Goal: Task Accomplishment & Management: Manage account settings

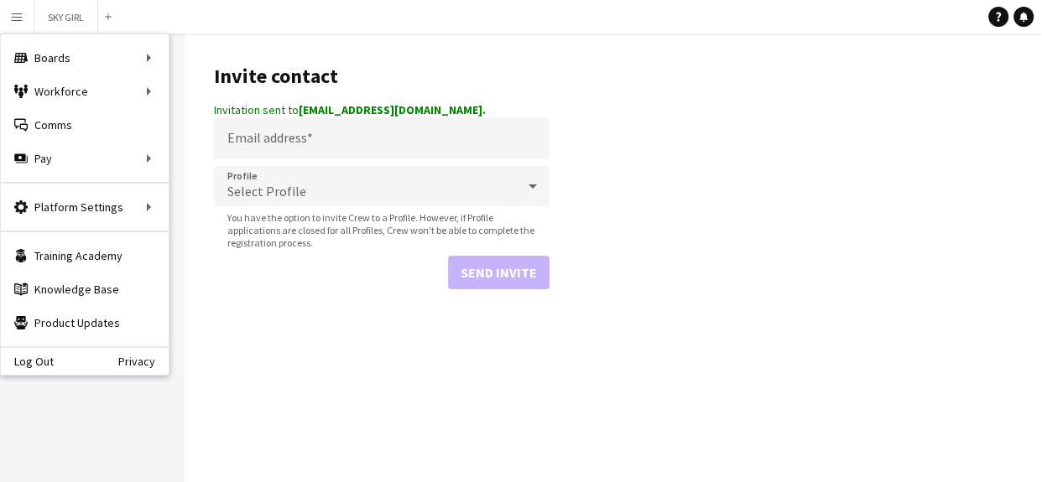
click at [18, 11] on app-icon "Menu" at bounding box center [16, 16] width 13 height 13
click at [8, 16] on button "Menu" at bounding box center [17, 17] width 34 height 34
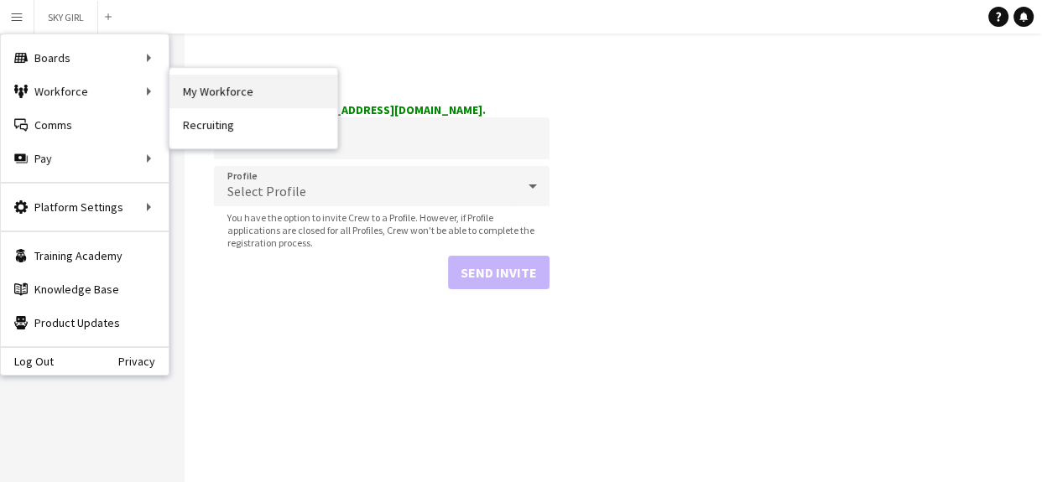
click at [217, 94] on link "My Workforce" at bounding box center [253, 92] width 168 height 34
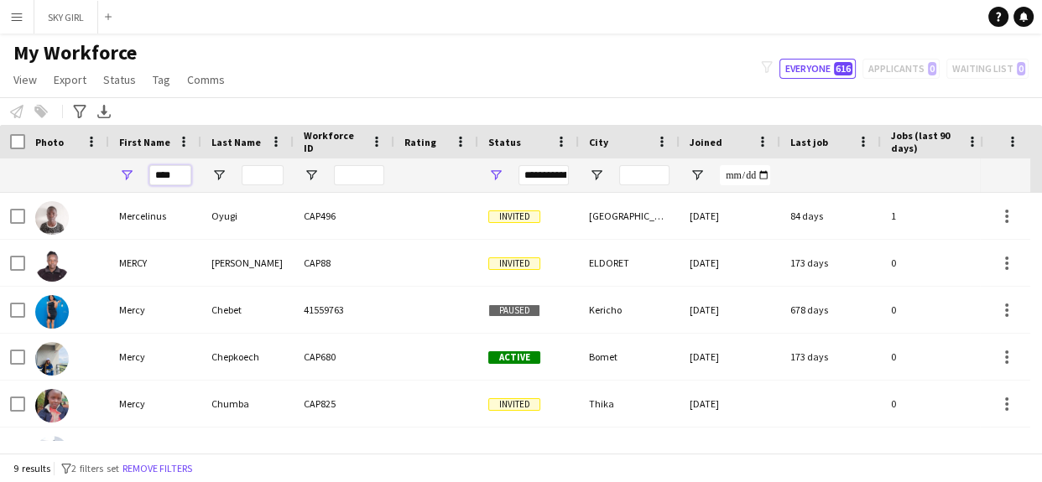
click at [180, 176] on input "****" at bounding box center [170, 175] width 42 height 20
type input "*"
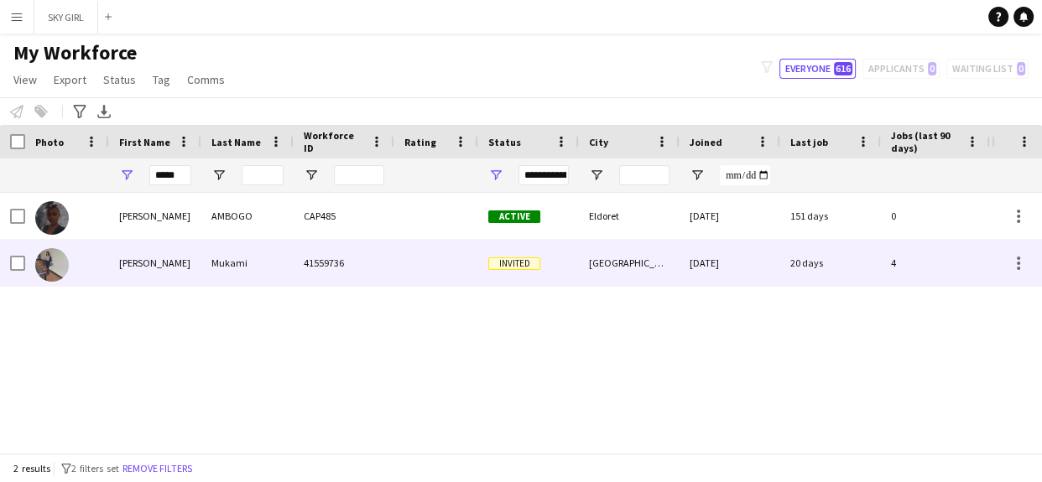
click at [235, 257] on div "Mukami" at bounding box center [247, 263] width 92 height 46
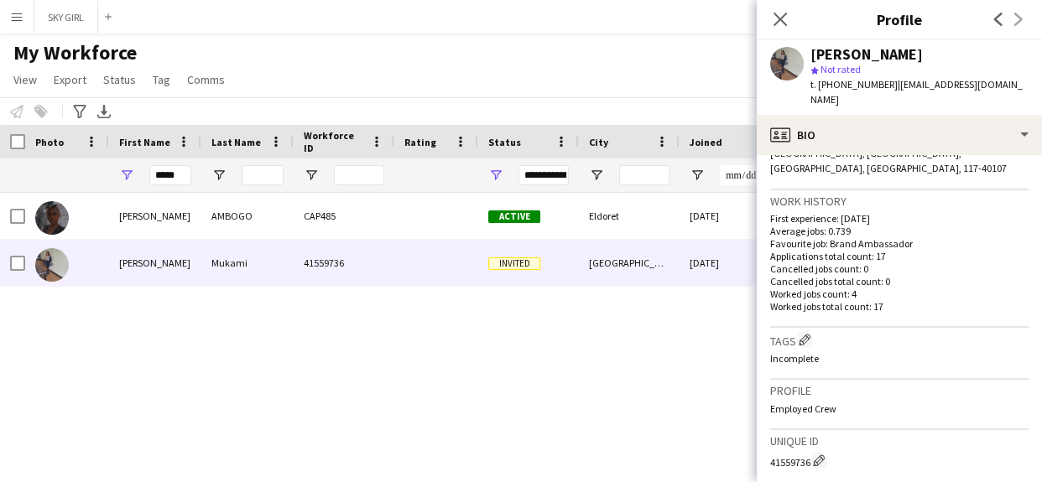
scroll to position [658, 0]
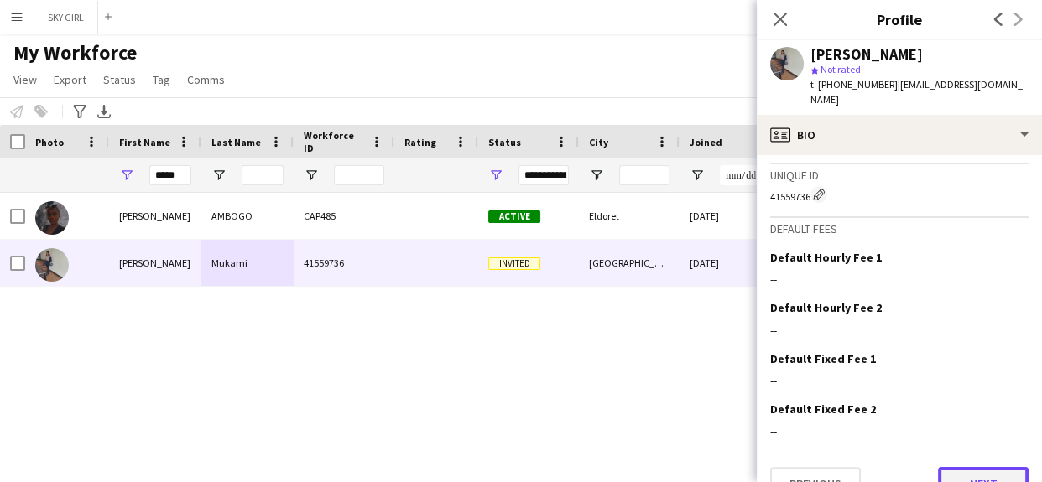
click at [938, 467] on button "Next" at bounding box center [983, 484] width 91 height 34
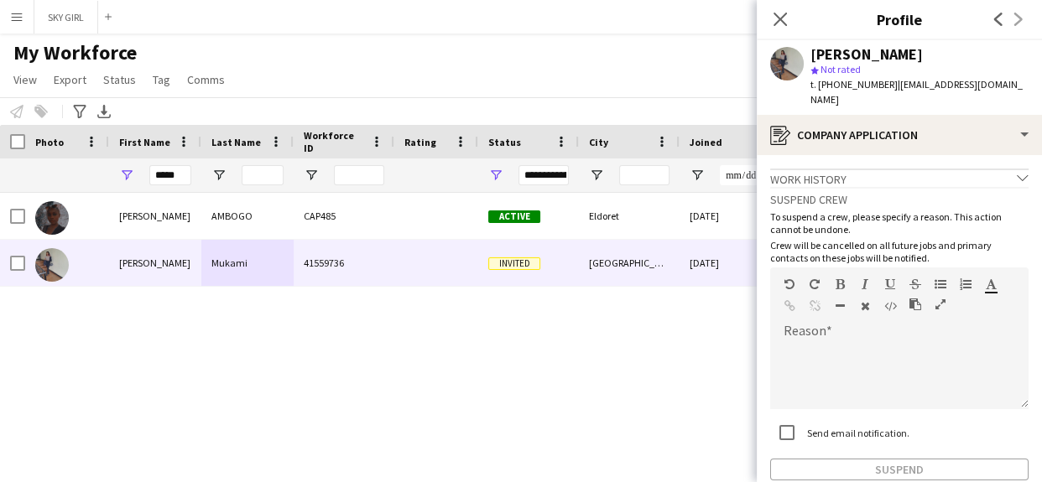
scroll to position [77, 0]
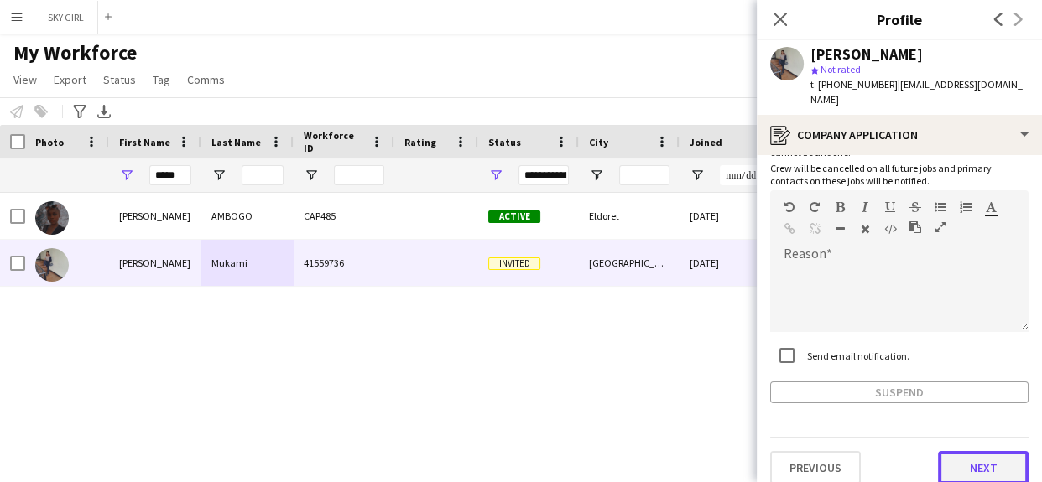
click at [956, 451] on button "Next" at bounding box center [983, 468] width 91 height 34
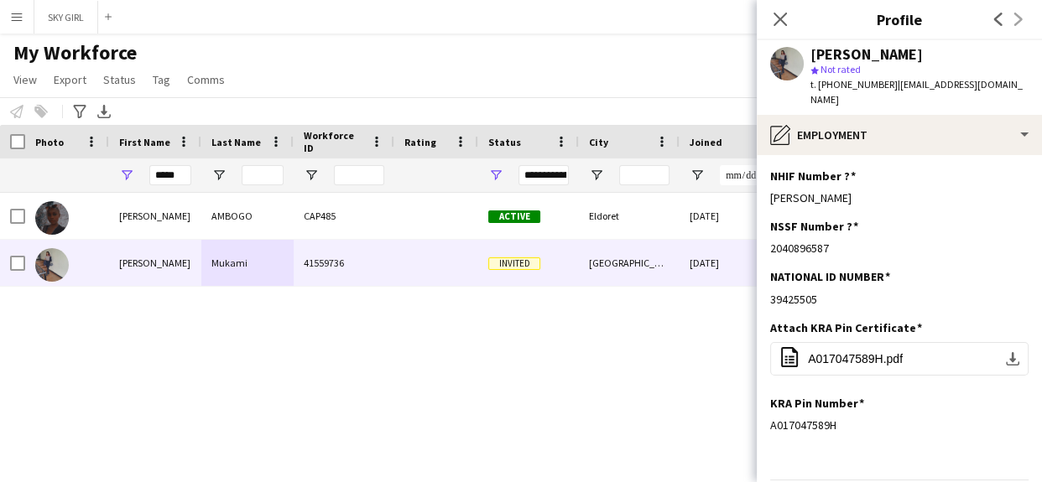
scroll to position [42, 0]
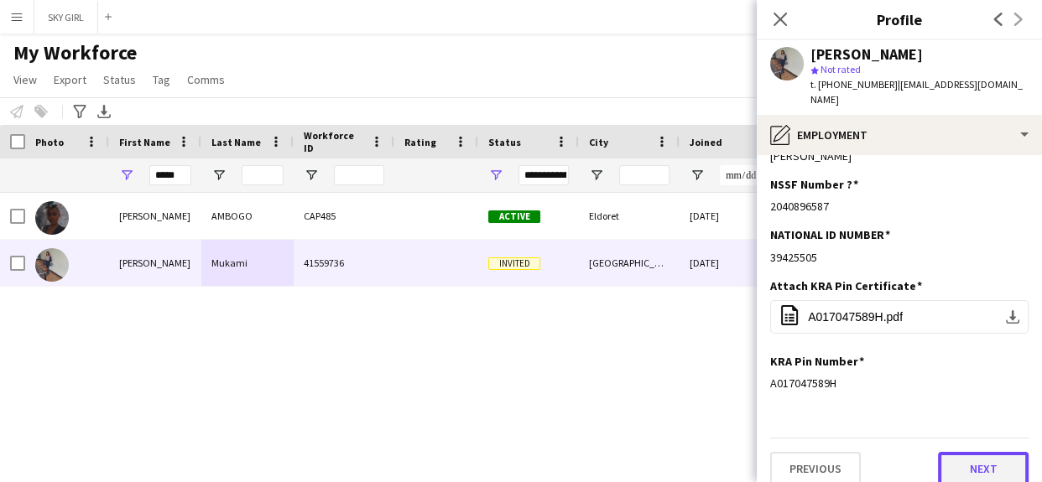
click at [948, 452] on button "Next" at bounding box center [983, 469] width 91 height 34
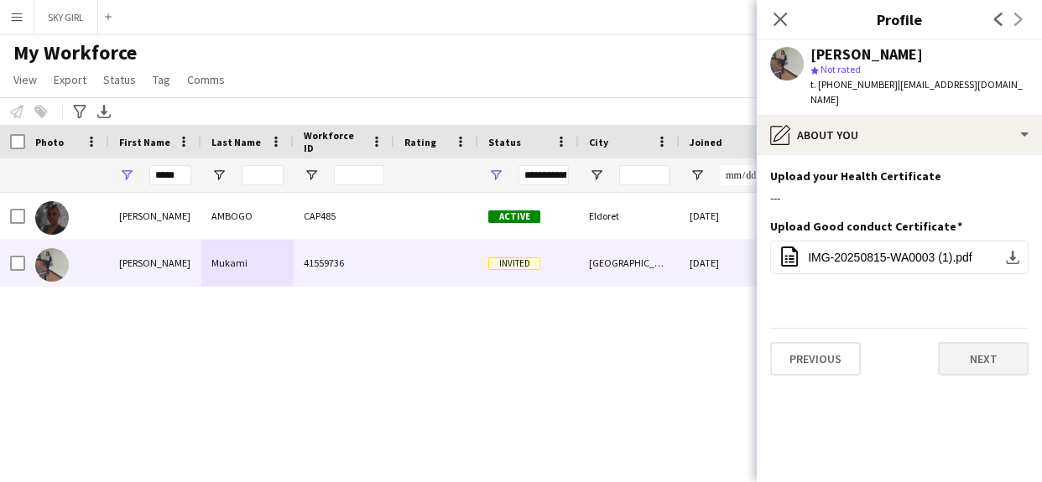
scroll to position [0, 0]
click at [943, 357] on button "Next" at bounding box center [983, 359] width 91 height 34
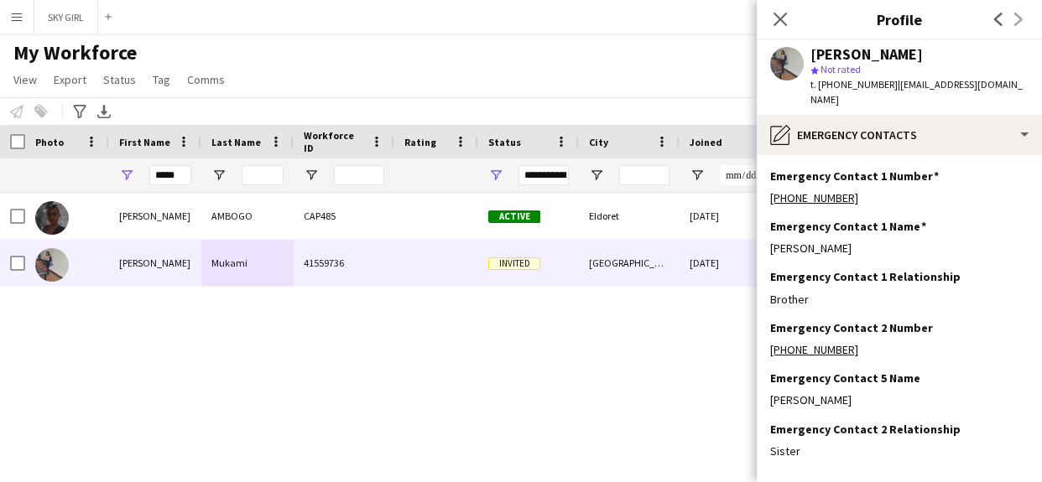
scroll to position [68, 0]
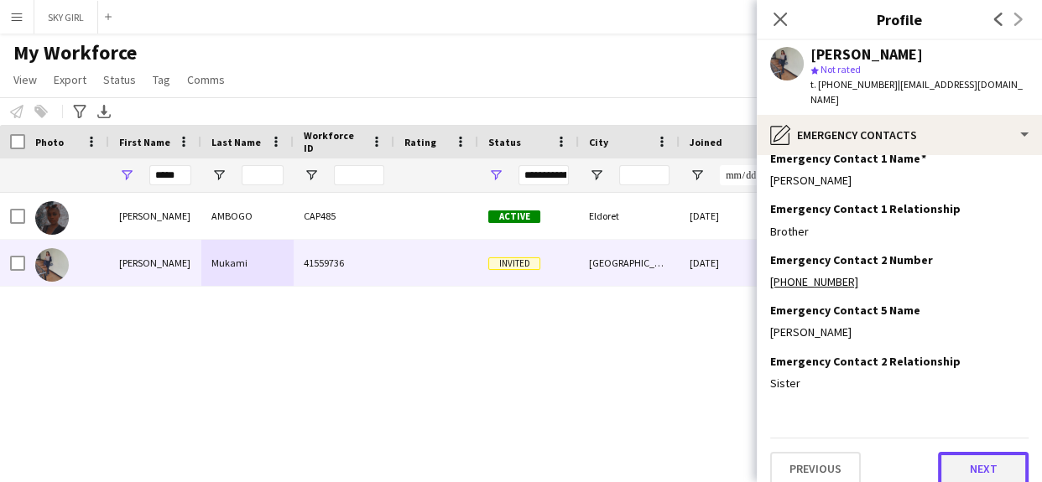
click at [945, 452] on button "Next" at bounding box center [983, 469] width 91 height 34
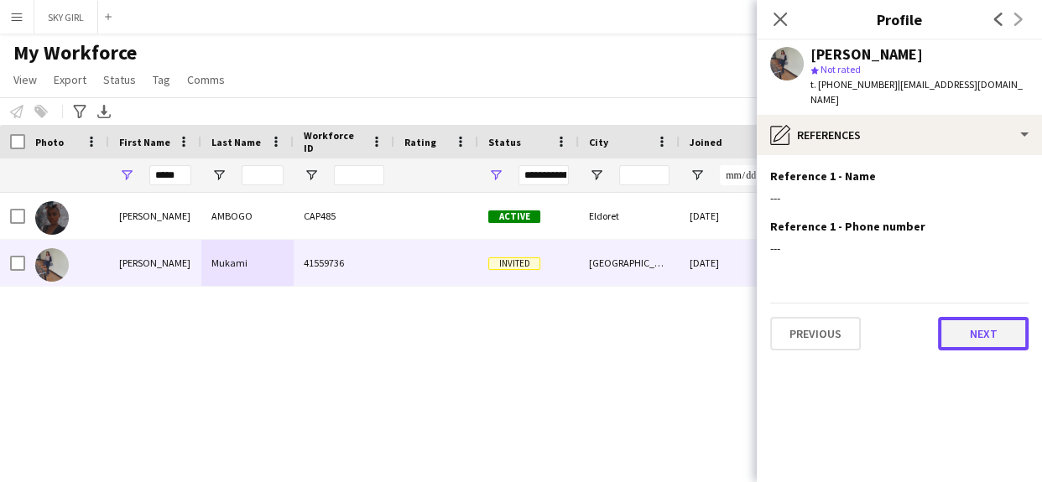
click at [954, 317] on button "Next" at bounding box center [983, 334] width 91 height 34
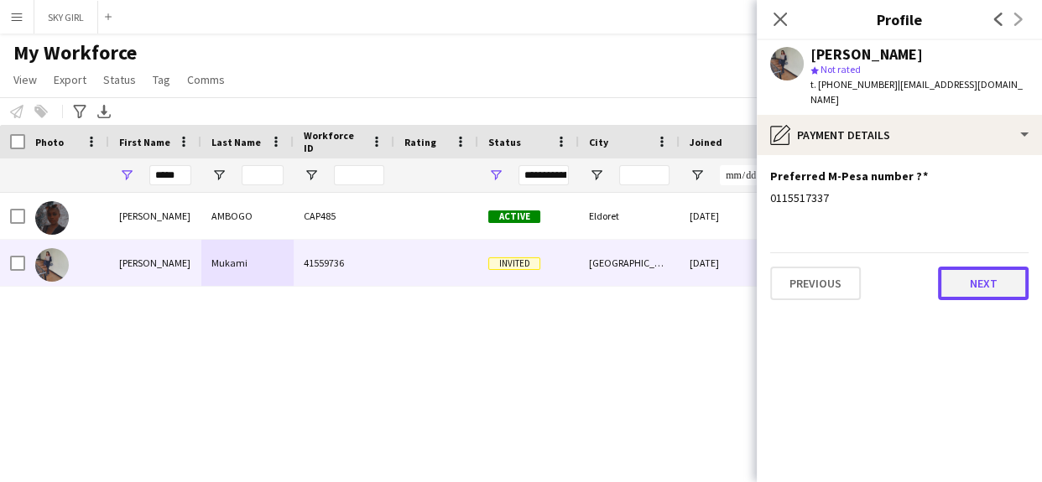
click at [961, 267] on button "Next" at bounding box center [983, 284] width 91 height 34
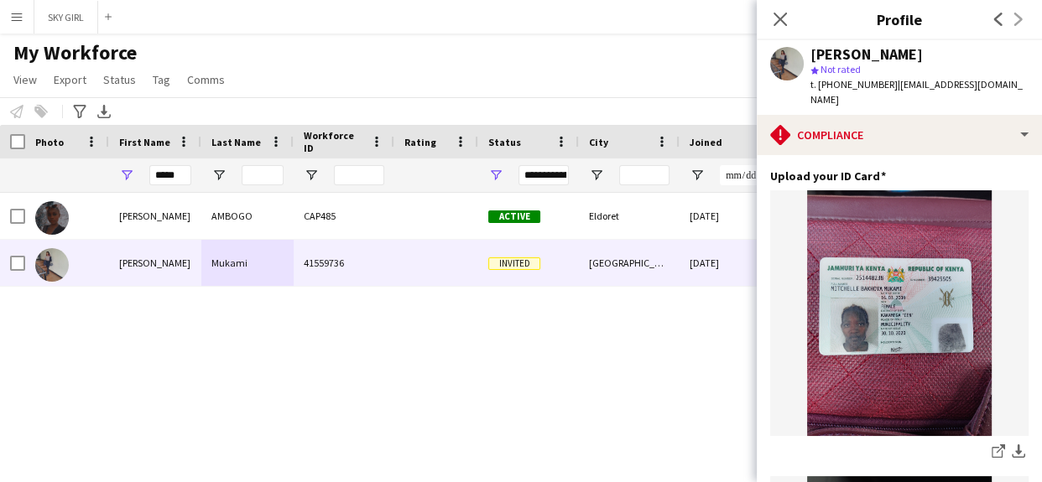
scroll to position [515, 0]
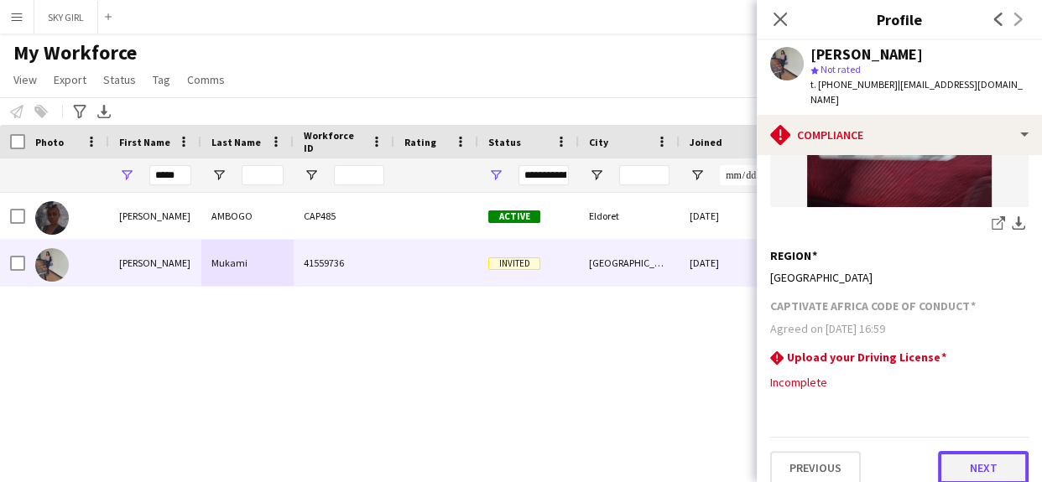
click at [948, 454] on button "Next" at bounding box center [983, 468] width 91 height 34
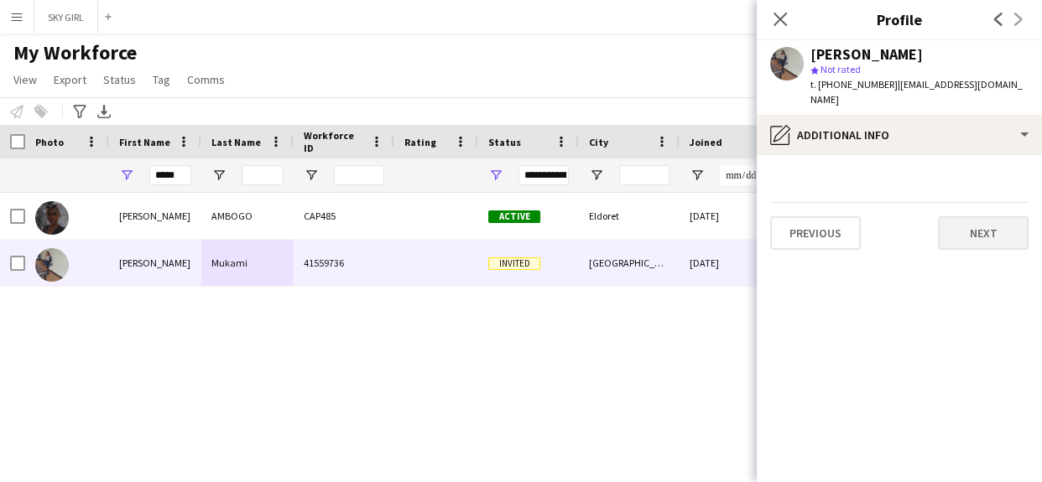
scroll to position [0, 0]
click at [950, 220] on button "Next" at bounding box center [983, 233] width 91 height 34
click at [954, 216] on button "Next" at bounding box center [983, 233] width 91 height 34
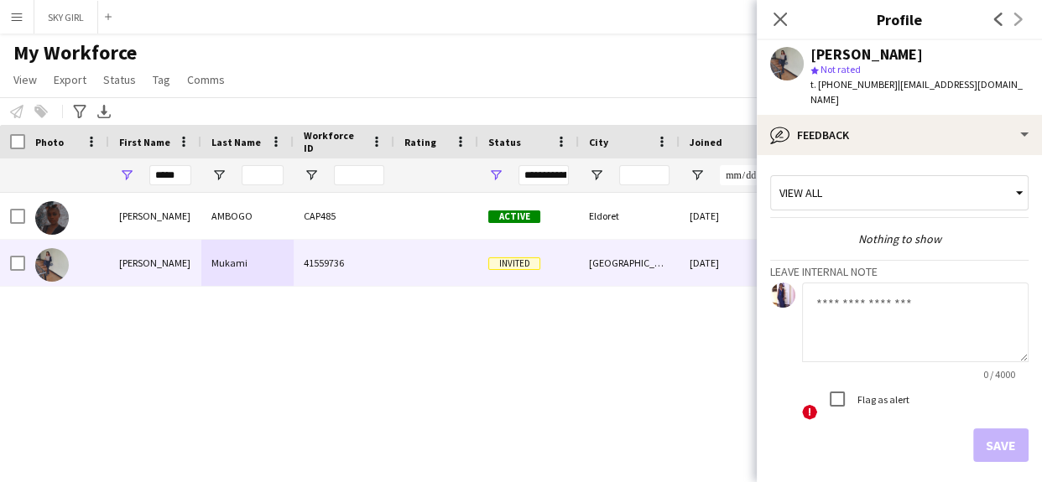
scroll to position [58, 0]
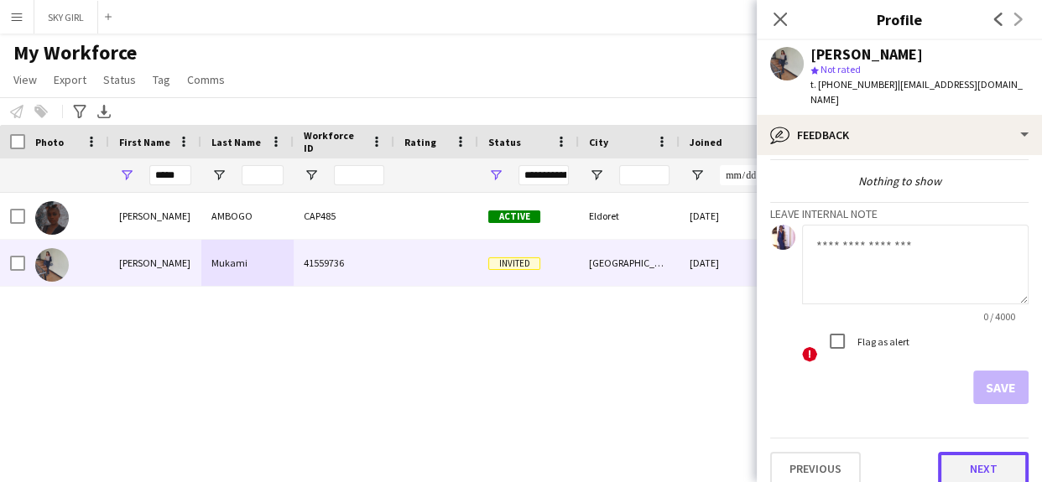
click at [944, 457] on button "Next" at bounding box center [983, 469] width 91 height 34
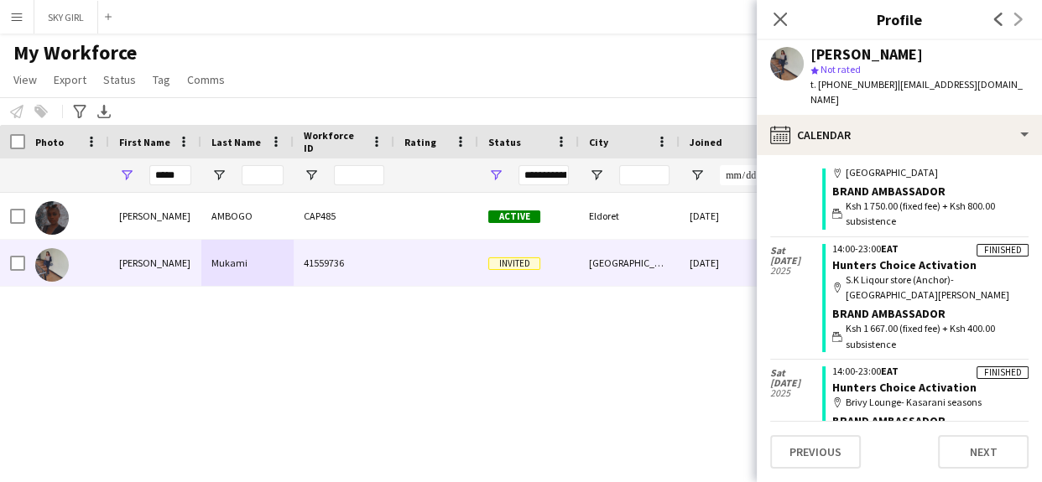
scroll to position [84, 0]
click at [182, 175] on input "*****" at bounding box center [170, 175] width 42 height 20
type input "*"
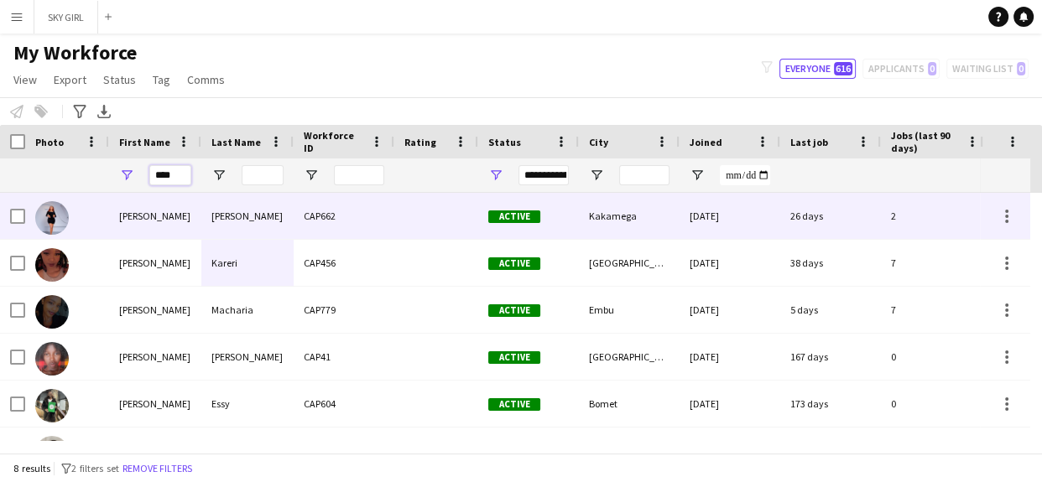
type input "****"
click at [214, 216] on div "[PERSON_NAME]" at bounding box center [247, 216] width 92 height 46
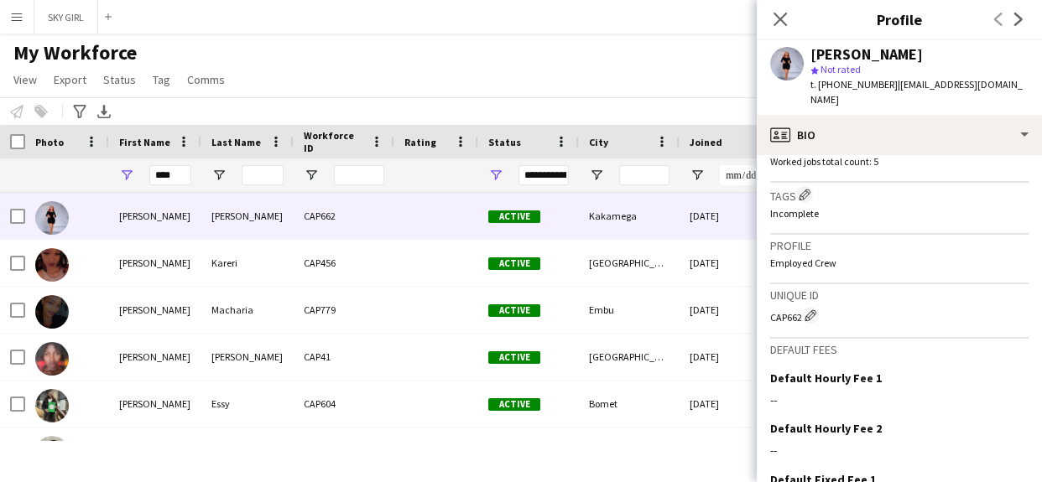
scroll to position [658, 0]
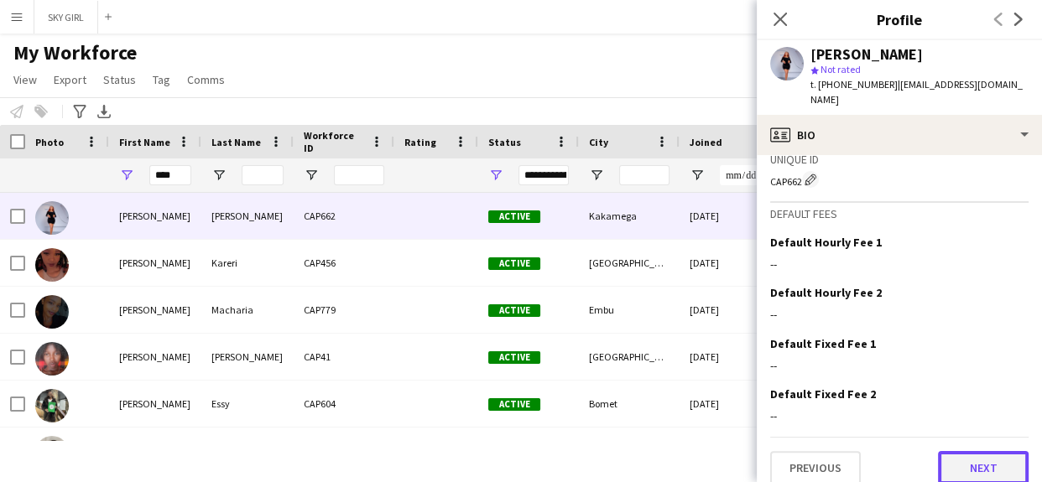
click at [949, 451] on button "Next" at bounding box center [983, 468] width 91 height 34
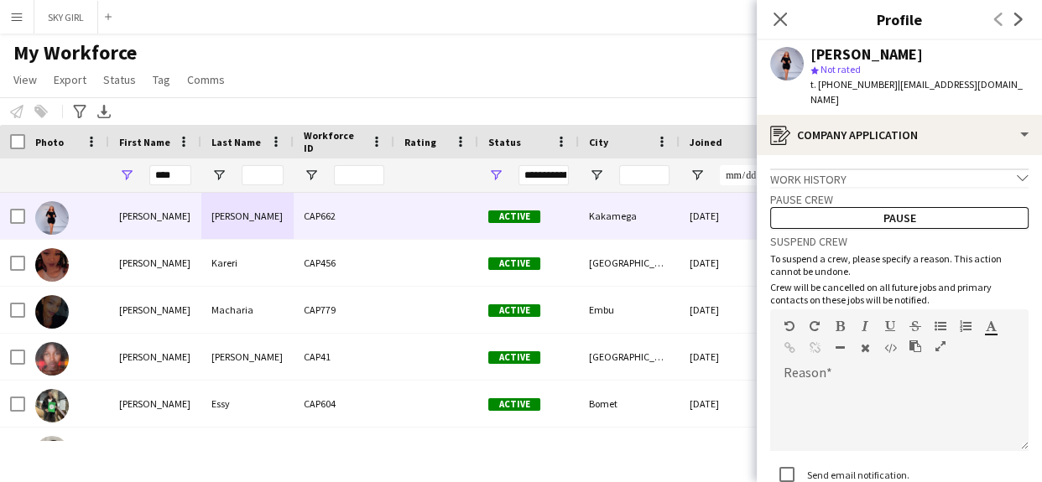
scroll to position [119, 0]
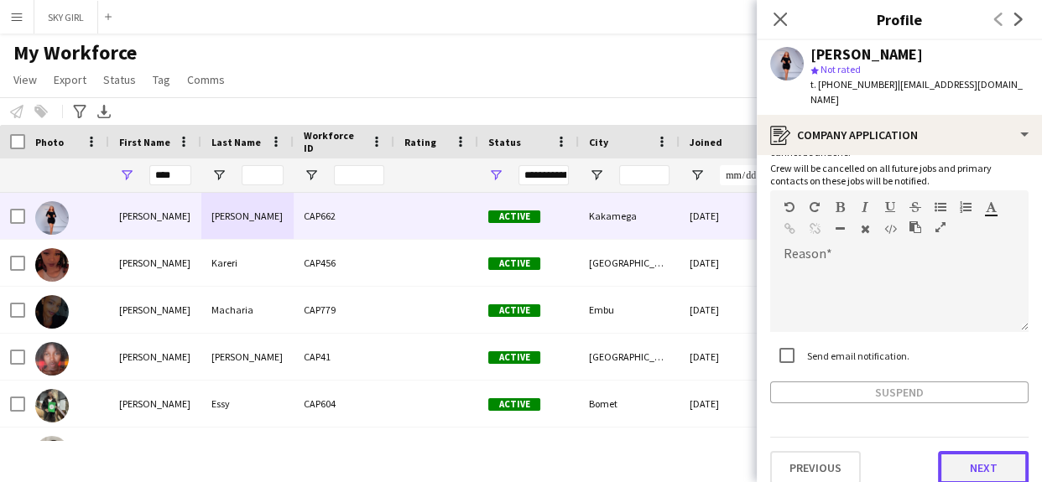
click at [951, 451] on button "Next" at bounding box center [983, 468] width 91 height 34
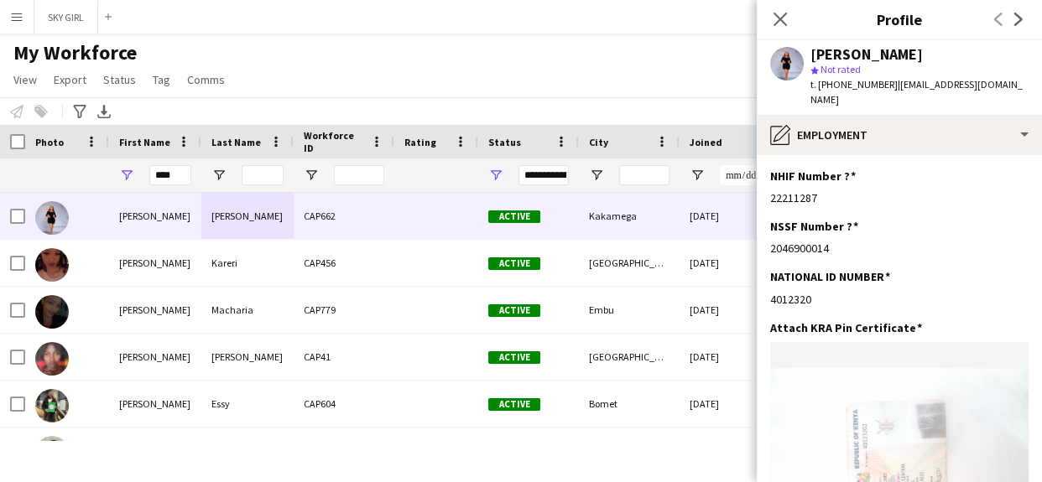
scroll to position [276, 0]
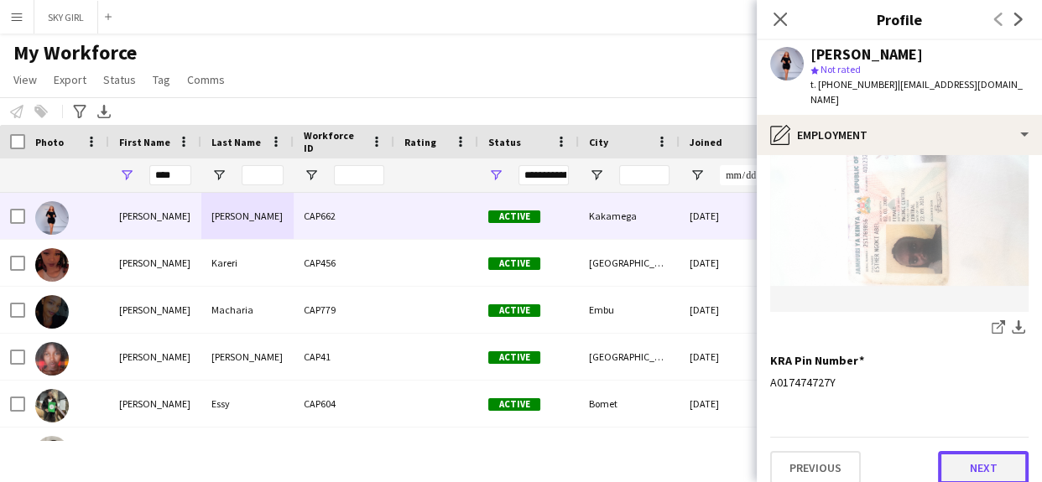
click at [946, 451] on button "Next" at bounding box center [983, 468] width 91 height 34
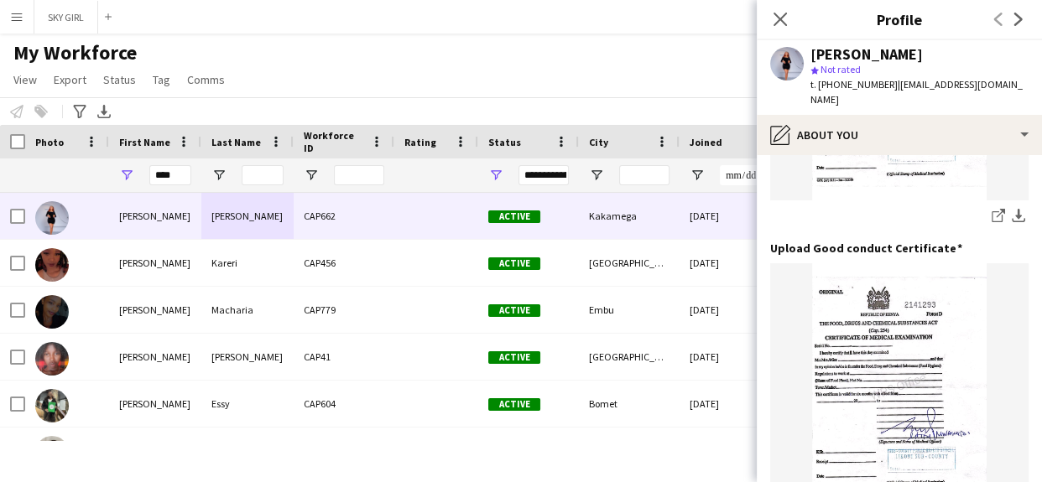
scroll to position [381, 0]
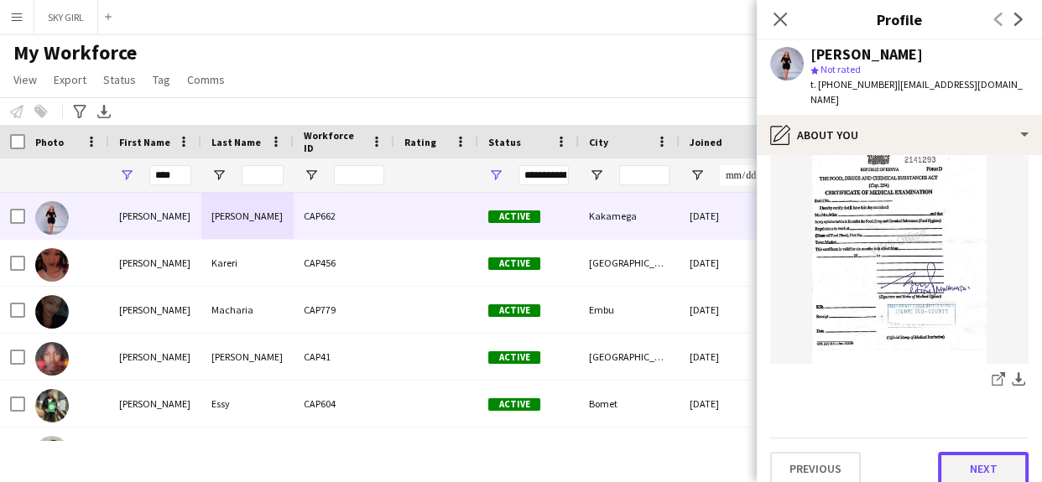
click at [956, 452] on button "Next" at bounding box center [983, 469] width 91 height 34
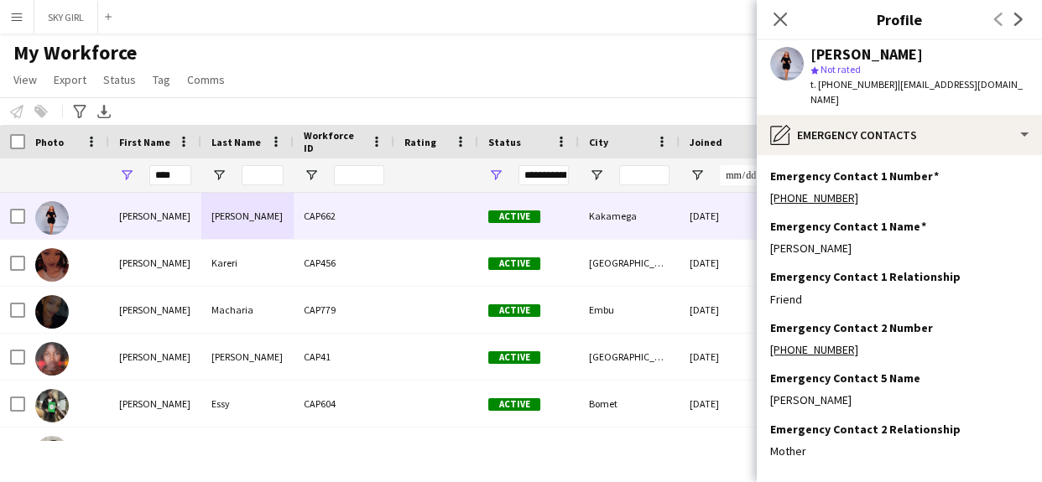
scroll to position [68, 0]
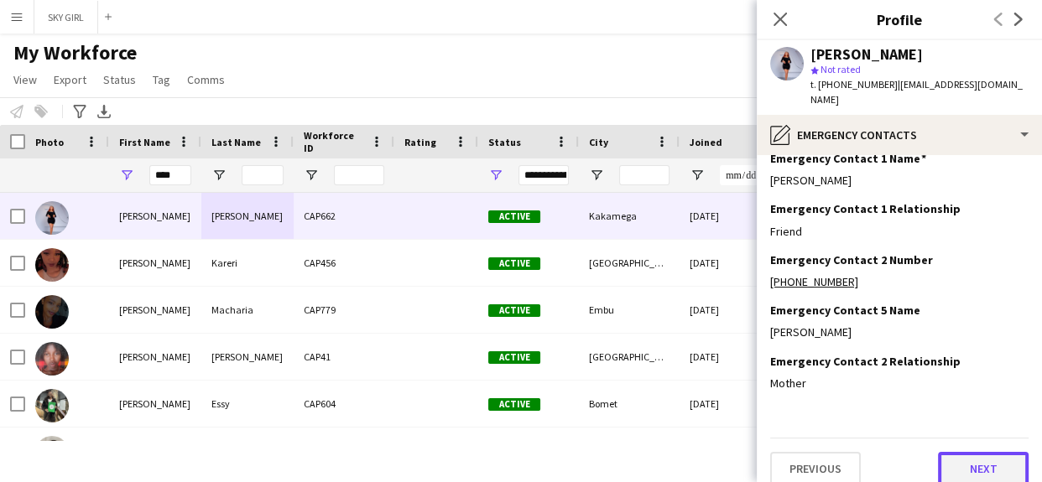
click at [949, 452] on button "Next" at bounding box center [983, 469] width 91 height 34
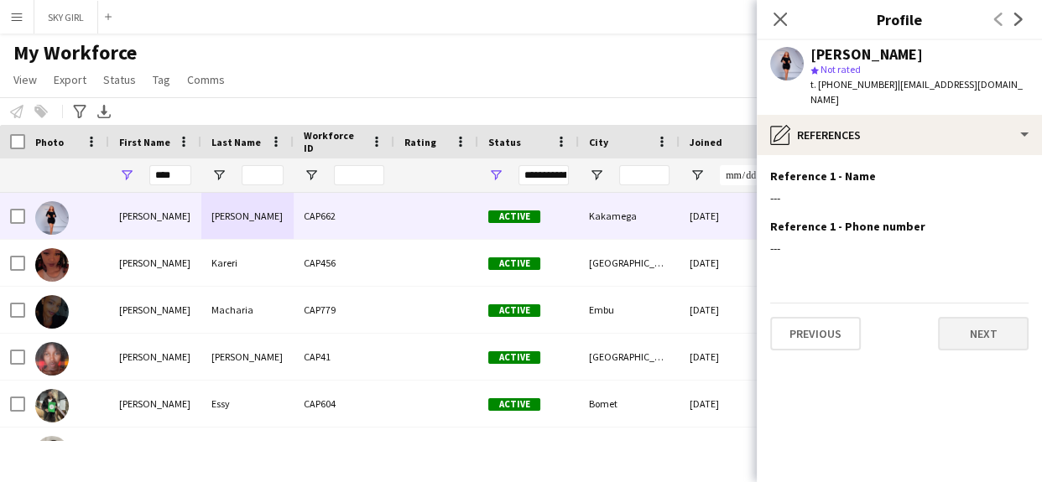
scroll to position [0, 0]
click at [965, 317] on button "Next" at bounding box center [983, 334] width 91 height 34
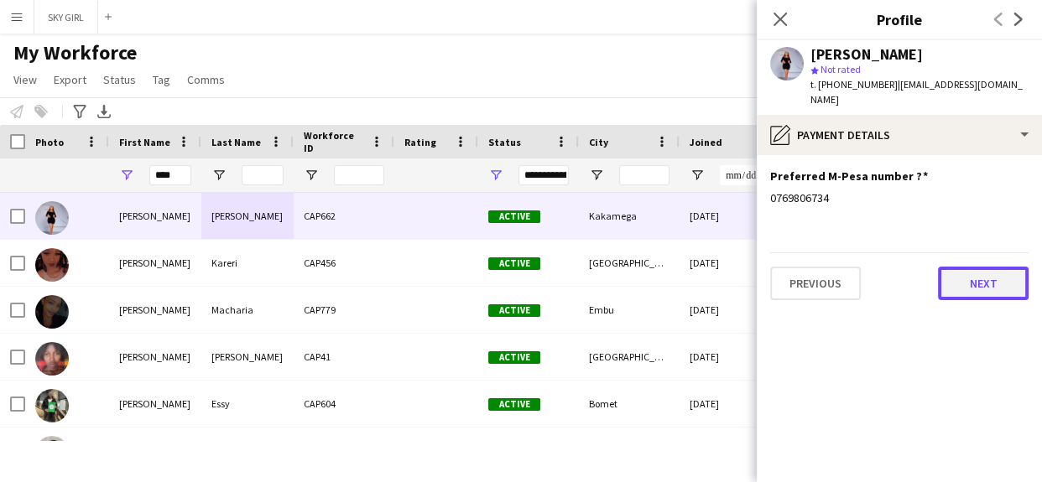
click at [962, 268] on button "Next" at bounding box center [983, 284] width 91 height 34
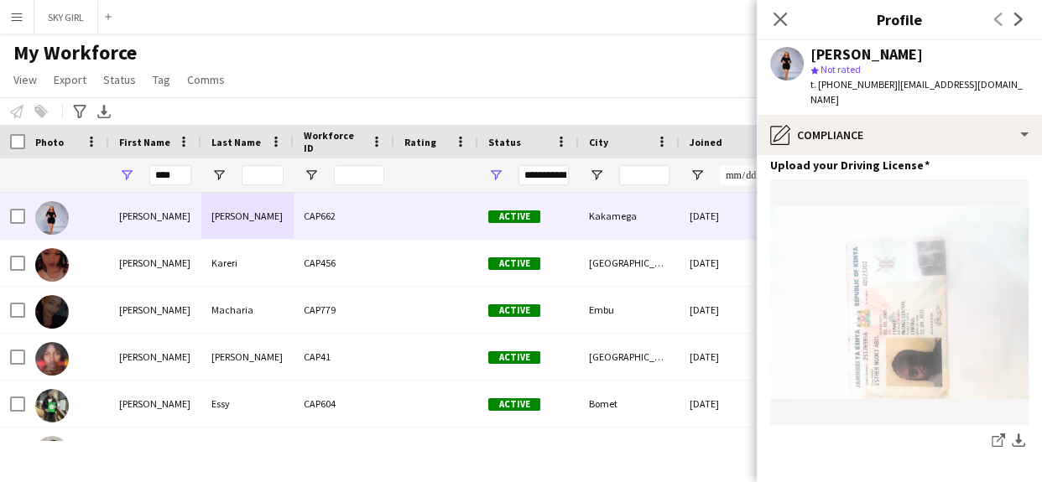
scroll to position [769, 0]
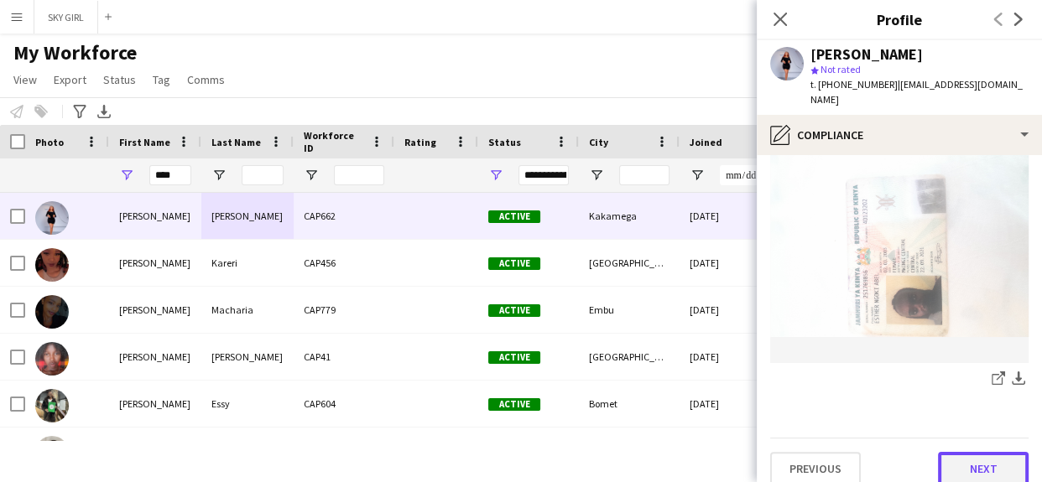
click at [948, 452] on button "Next" at bounding box center [983, 469] width 91 height 34
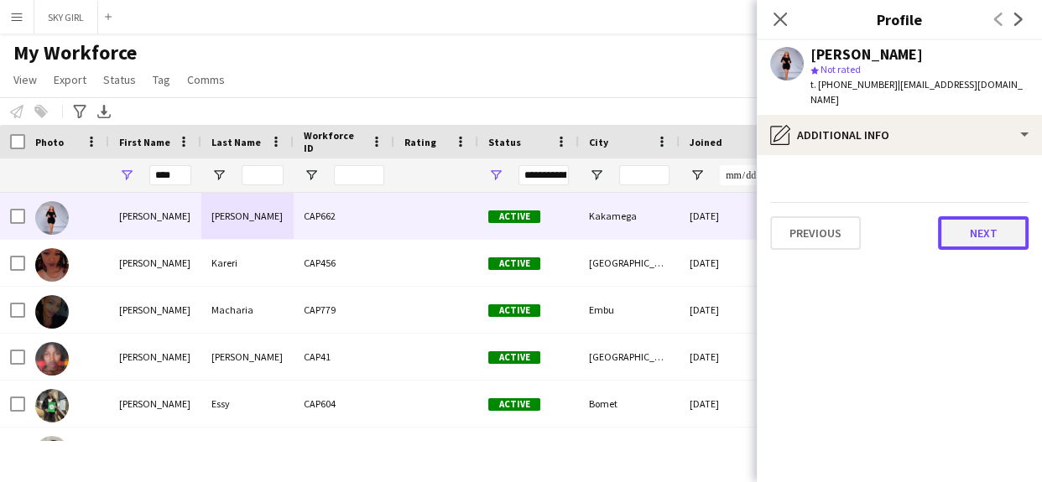
click at [959, 226] on button "Next" at bounding box center [983, 233] width 91 height 34
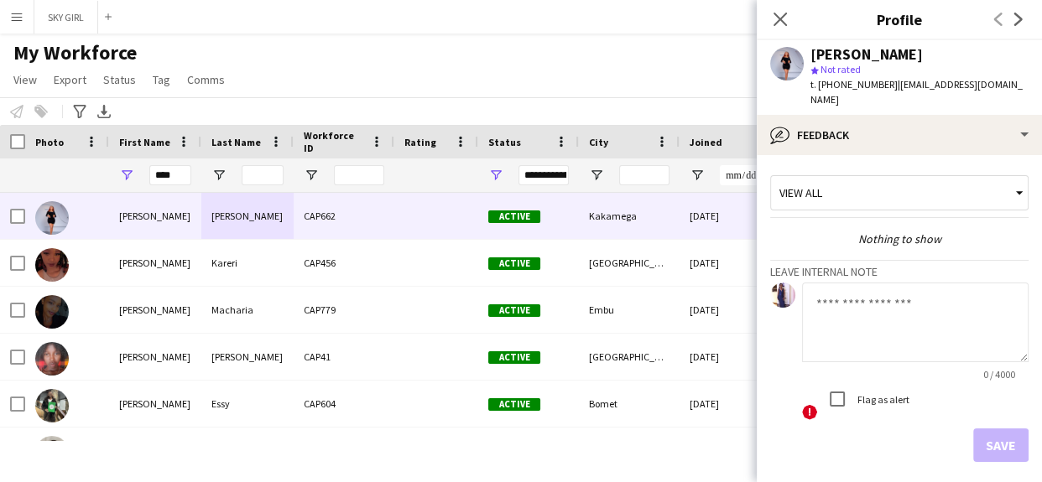
scroll to position [58, 0]
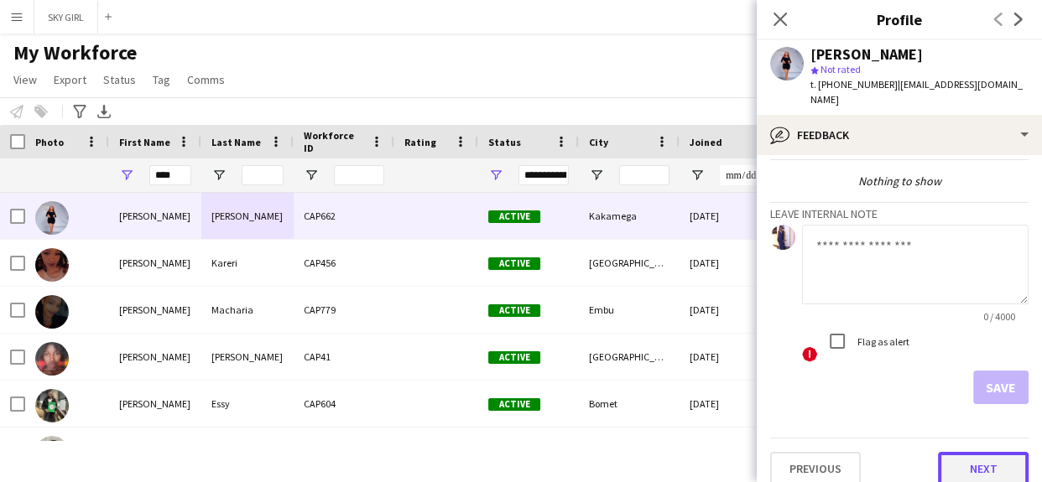
click at [946, 452] on button "Next" at bounding box center [983, 469] width 91 height 34
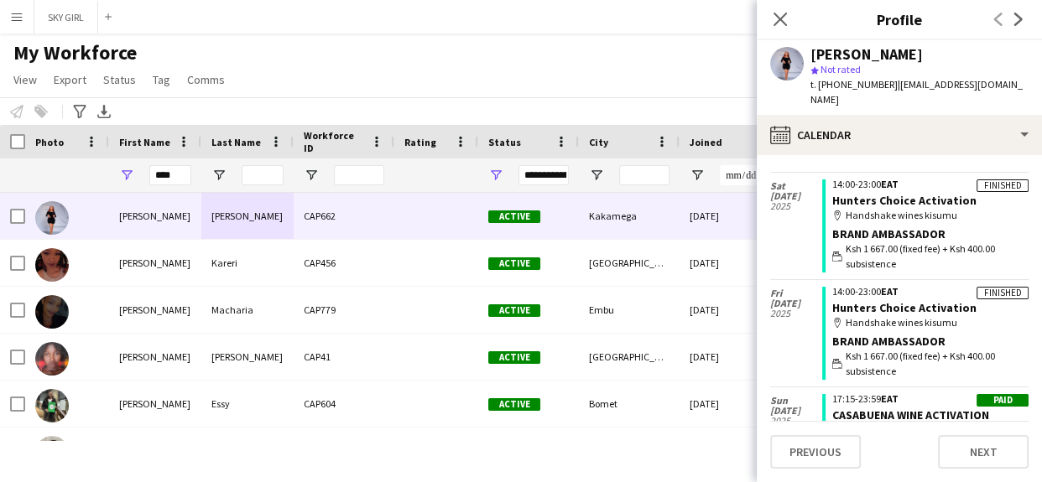
scroll to position [44, 0]
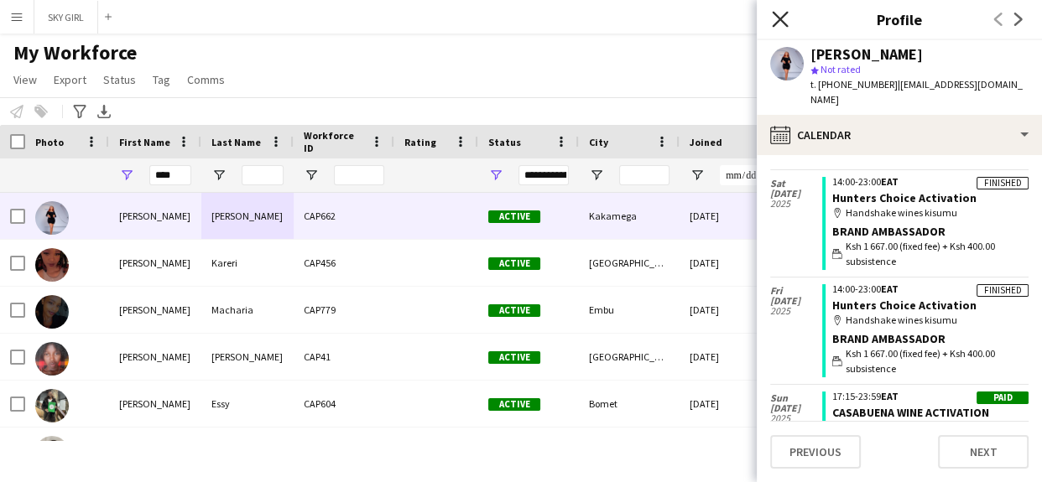
click at [783, 17] on icon at bounding box center [780, 19] width 16 height 16
